Goal: Task Accomplishment & Management: Use online tool/utility

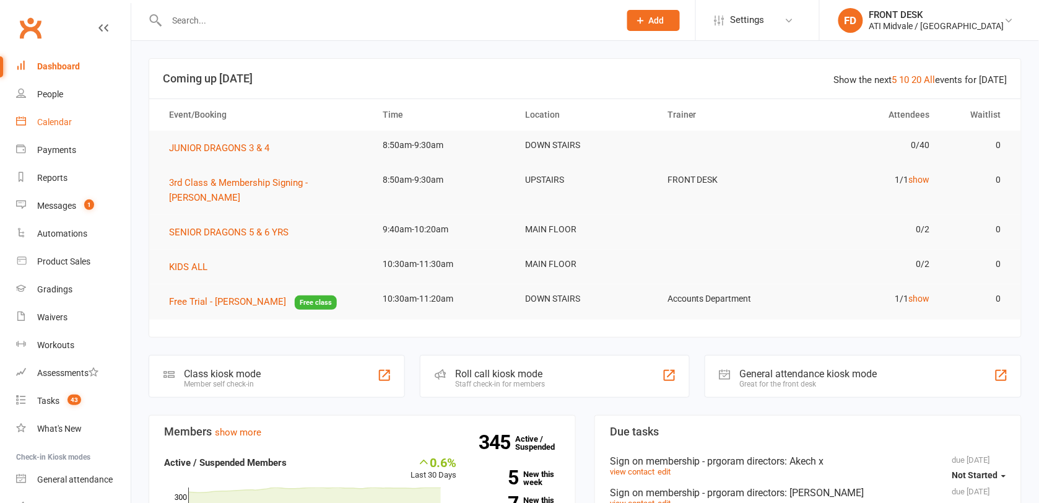
click at [56, 120] on div "Calendar" at bounding box center [54, 122] width 35 height 10
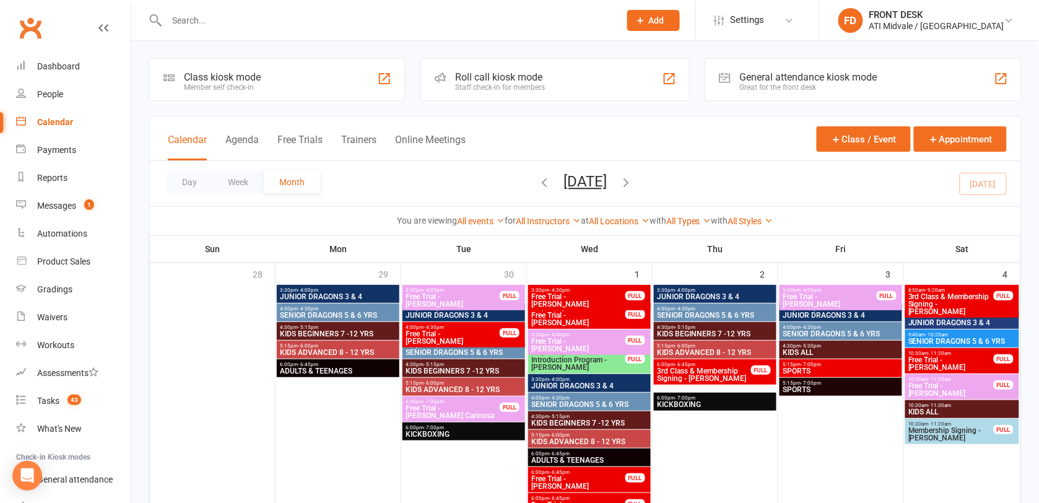
click at [881, 84] on div "General attendance kiosk mode Great for the front desk" at bounding box center [863, 79] width 317 height 43
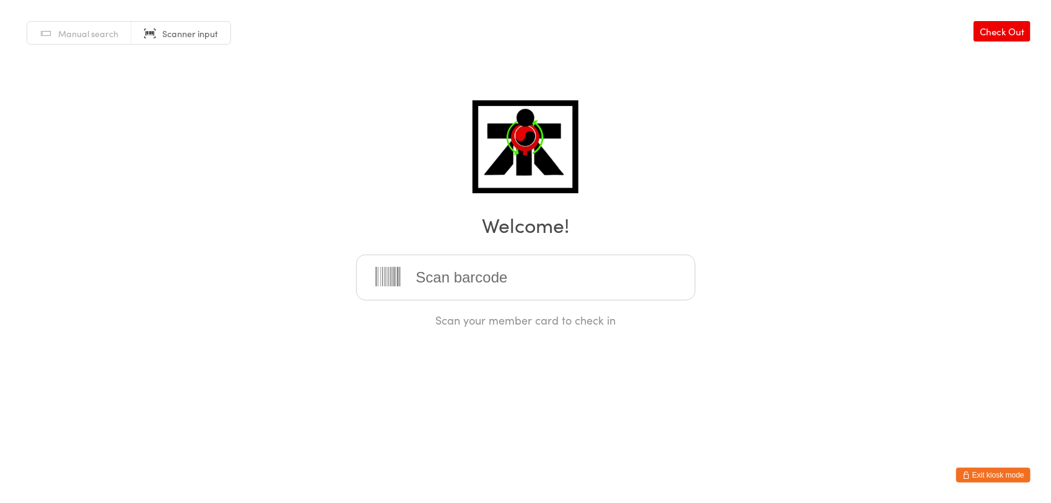
click at [471, 280] on input "search" at bounding box center [525, 278] width 339 height 46
type input "2025-003"
type input "2025-008"
type input "2025-141"
type input "2025-114"
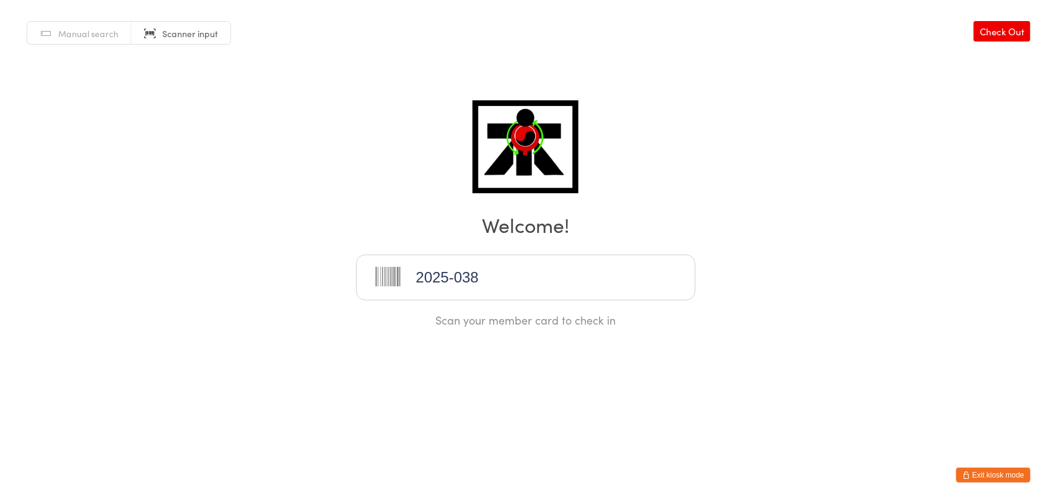
type input "2025-038"
type input "2025-036"
type input "2025-093"
type input "2025-065"
type input "2025-096"
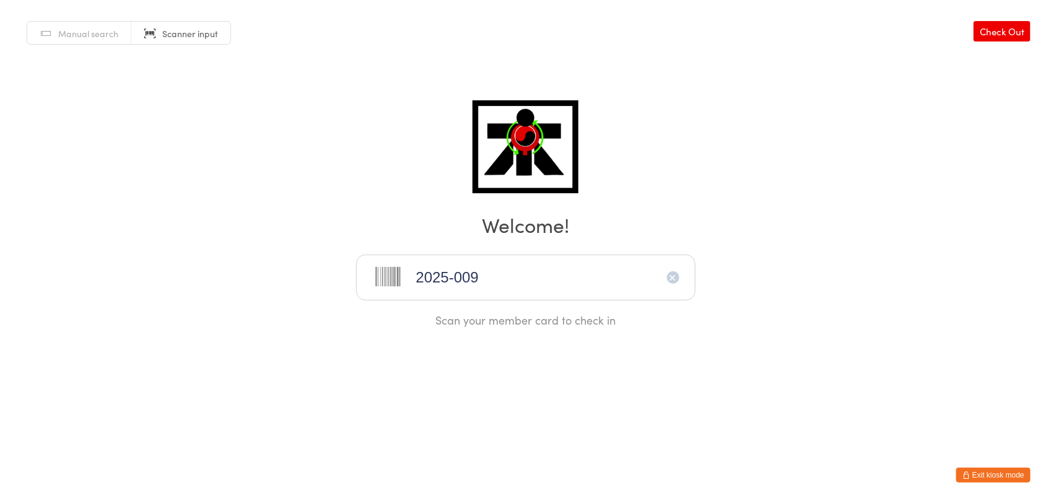
type input "2025-009"
type input "2025-040"
